Goal: Task Accomplishment & Management: Manage account settings

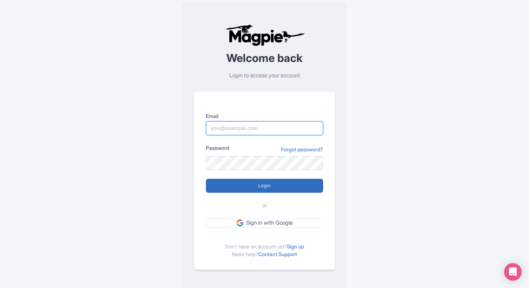
type input "Prince.dalal@ticketex.co"
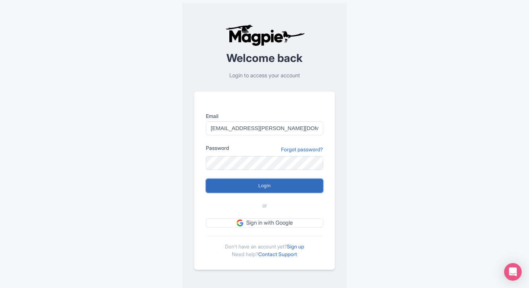
click at [226, 183] on input "Login" at bounding box center [264, 186] width 117 height 14
type input "Logging in..."
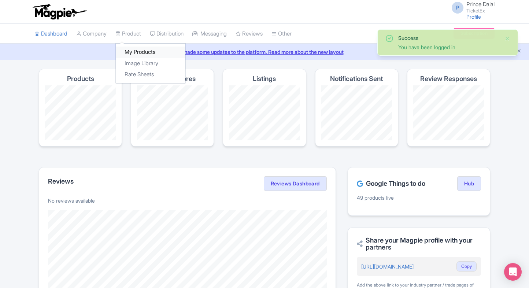
click at [144, 50] on link "My Products" at bounding box center [151, 52] width 70 height 11
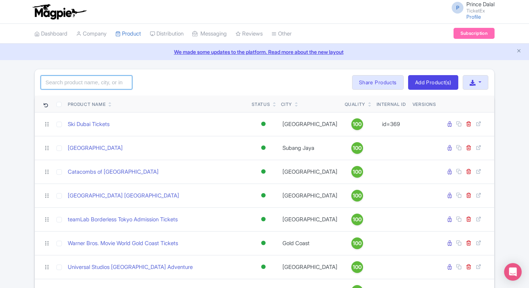
click at [97, 84] on input "search" at bounding box center [87, 83] width 92 height 14
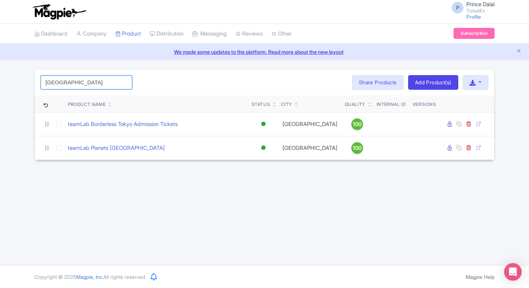
type input "[GEOGRAPHIC_DATA]"
